Goal: Information Seeking & Learning: Learn about a topic

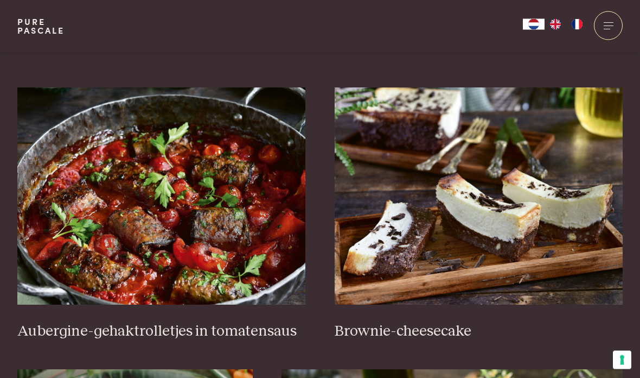
scroll to position [373, 0]
click at [215, 246] on img at bounding box center [161, 195] width 289 height 217
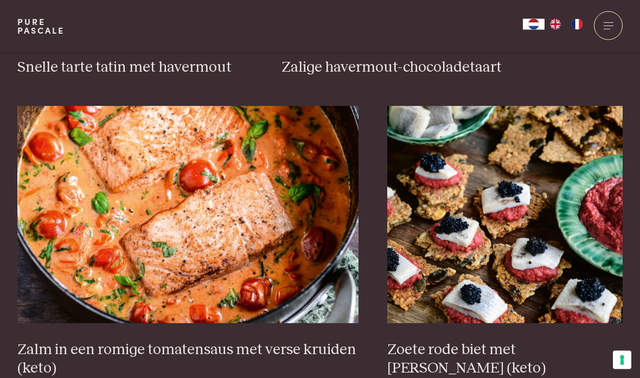
scroll to position [1789, 0]
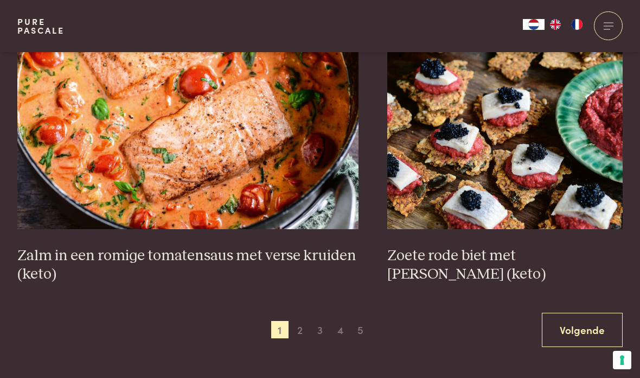
click at [588, 321] on link "Volgende" at bounding box center [582, 330] width 81 height 34
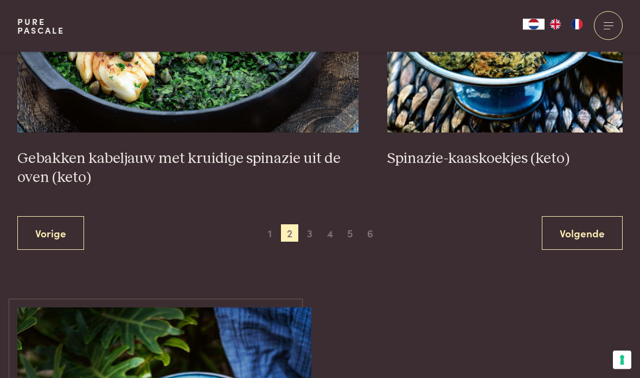
scroll to position [2008, 0]
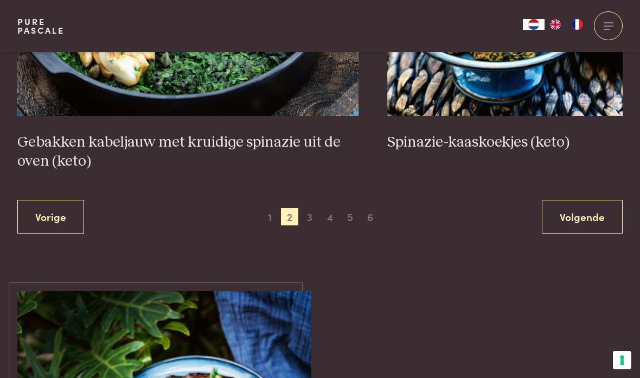
click at [593, 206] on link "Volgende" at bounding box center [582, 217] width 81 height 34
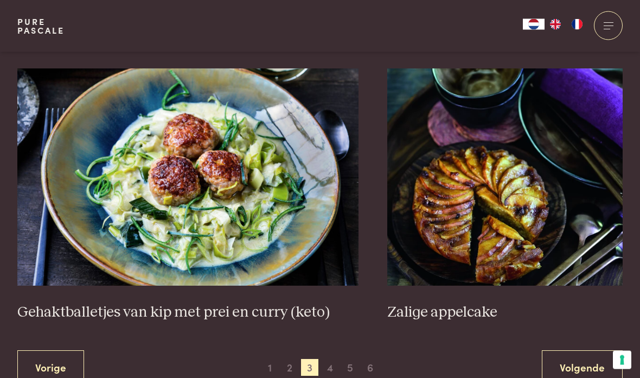
scroll to position [1914, 0]
click at [574, 364] on link "Volgende" at bounding box center [582, 367] width 81 height 34
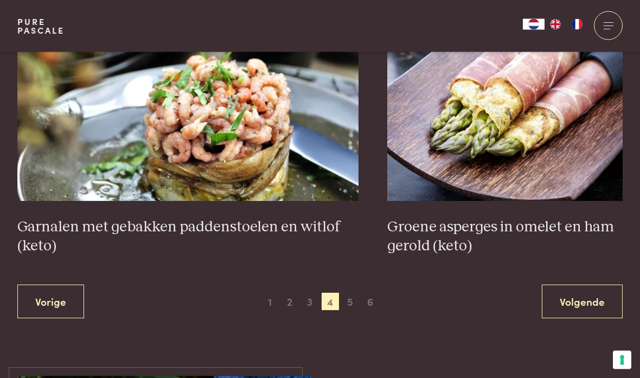
scroll to position [1924, 0]
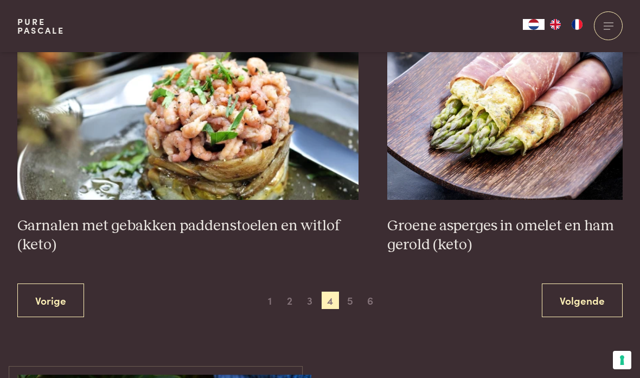
click at [578, 295] on link "Volgende" at bounding box center [582, 300] width 81 height 34
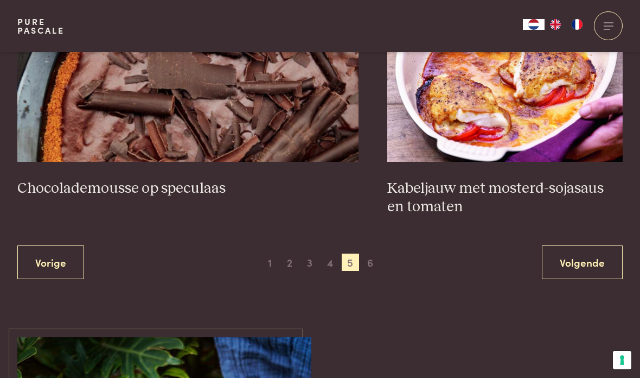
scroll to position [2026, 0]
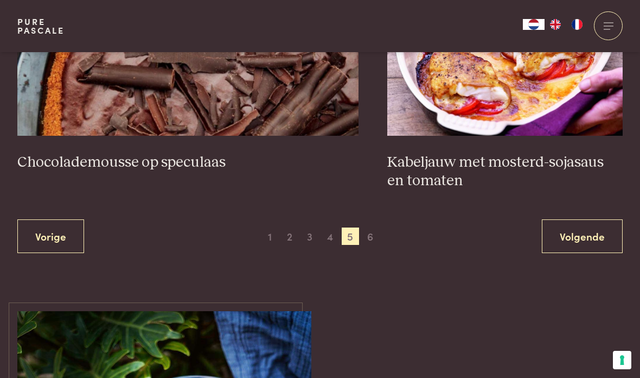
click at [582, 235] on link "Volgende" at bounding box center [582, 236] width 81 height 34
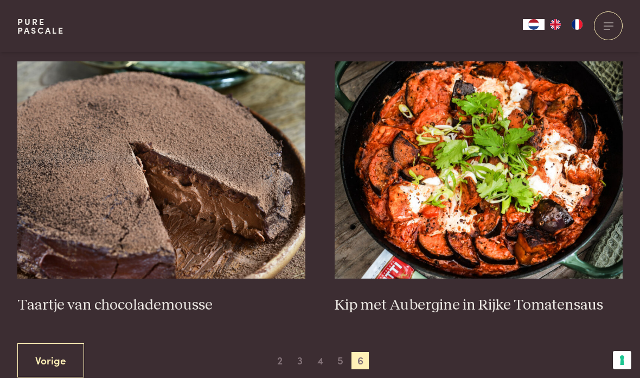
scroll to position [405, 0]
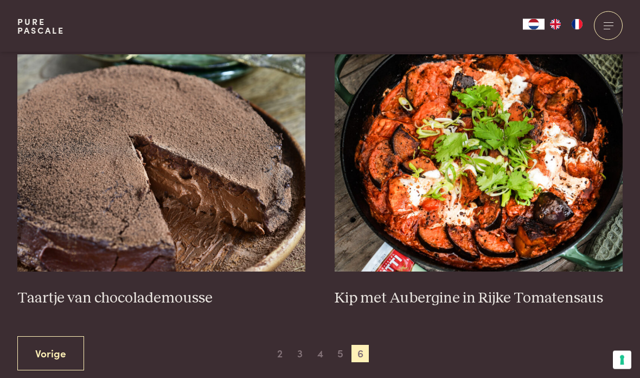
click at [557, 258] on img at bounding box center [479, 163] width 289 height 217
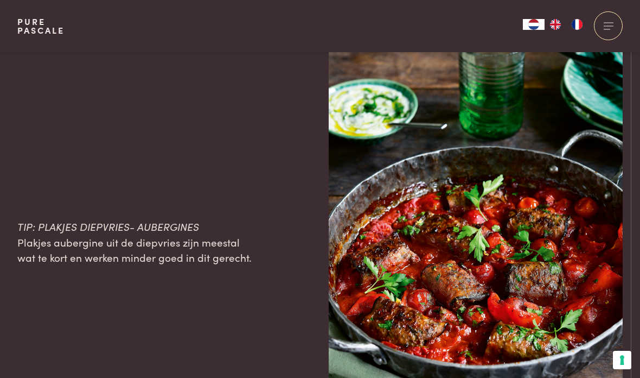
scroll to position [1939, 0]
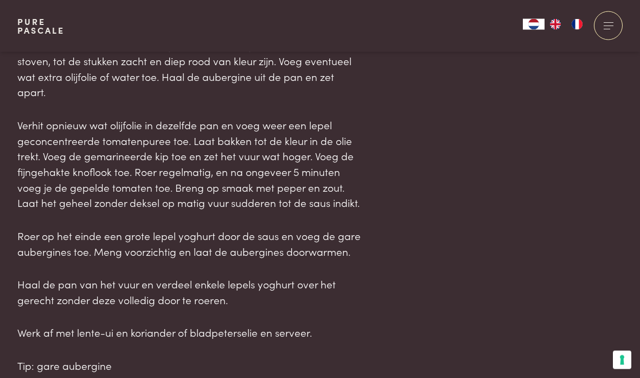
scroll to position [1331, 0]
